Goal: Navigation & Orientation: Find specific page/section

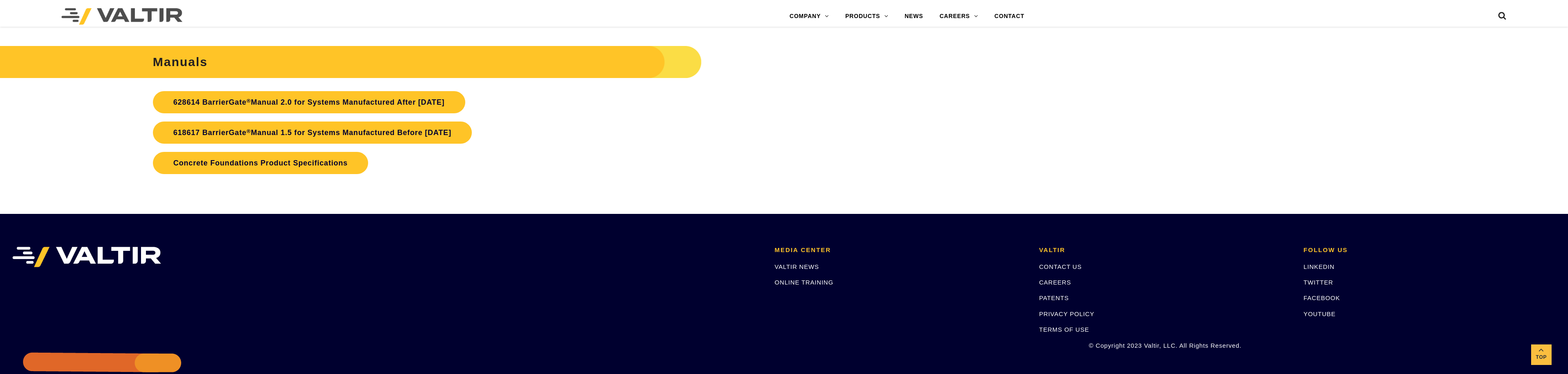
scroll to position [2719, 0]
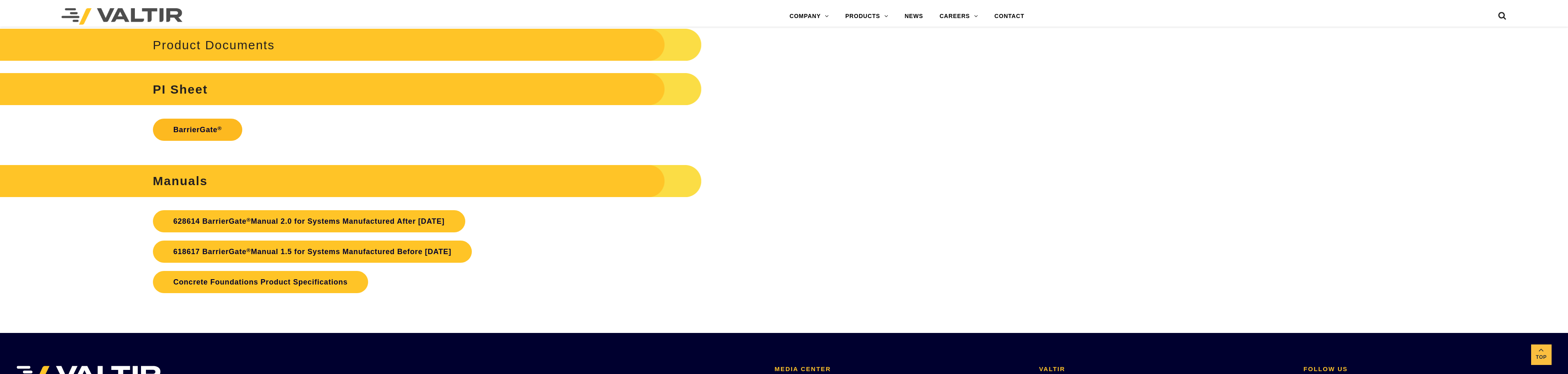
click at [192, 128] on link "BarrierGate ®" at bounding box center [197, 129] width 90 height 22
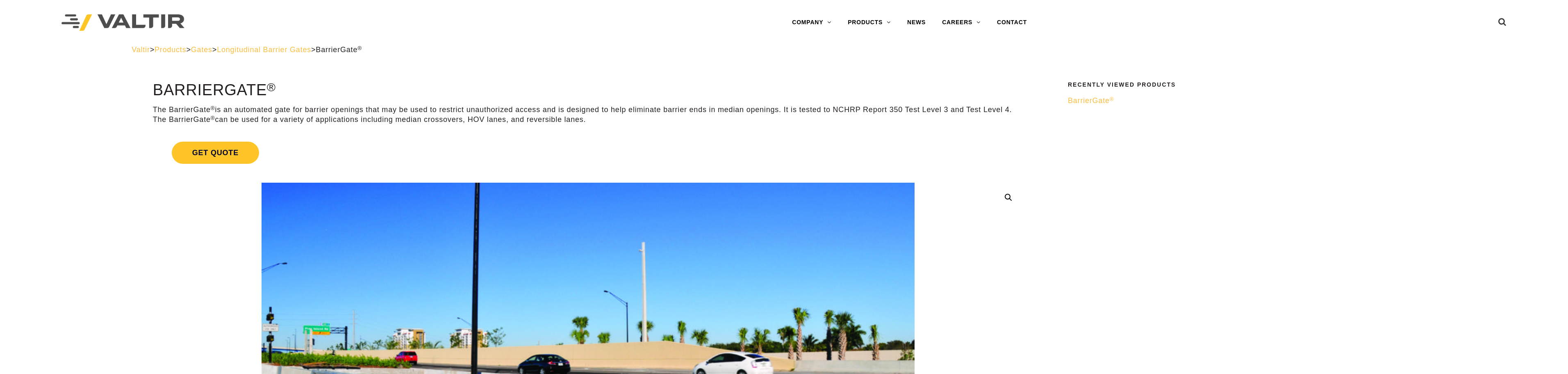
click at [308, 50] on span "Longitudinal Barrier Gates" at bounding box center [263, 49] width 94 height 8
click at [285, 47] on span "Longitudinal Barrier Gates" at bounding box center [263, 49] width 94 height 8
click at [212, 47] on span "Gates" at bounding box center [202, 49] width 22 height 8
